Goal: Transaction & Acquisition: Book appointment/travel/reservation

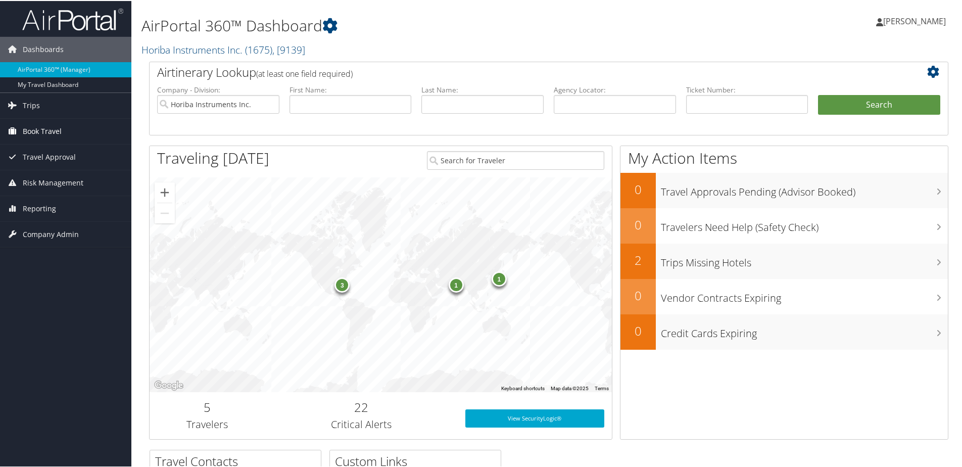
click at [33, 129] on span "Book Travel" at bounding box center [42, 130] width 39 height 25
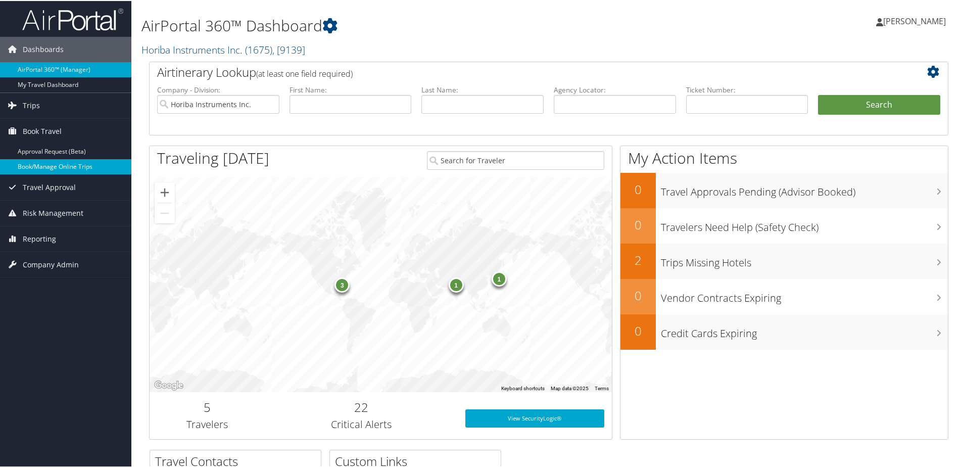
click at [37, 165] on link "Book/Manage Online Trips" at bounding box center [65, 165] width 131 height 15
